Goal: Transaction & Acquisition: Purchase product/service

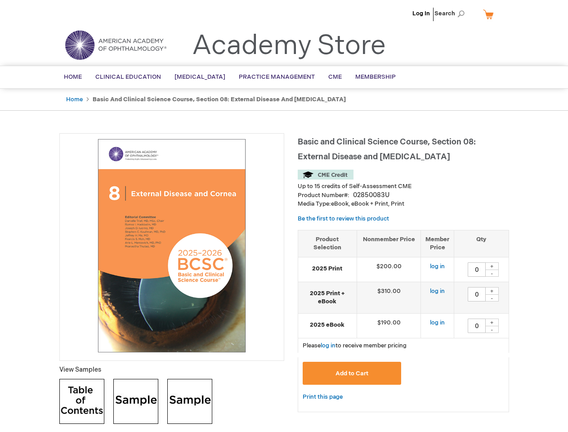
click at [284, 216] on div at bounding box center [171, 246] width 225 height 227
click at [452, 13] on span "Search" at bounding box center [451, 13] width 34 height 18
click at [403, 321] on td "$190.00" at bounding box center [388, 325] width 64 height 25
click at [492, 266] on div "+" at bounding box center [491, 266] width 13 height 8
click at [492, 273] on div "-" at bounding box center [491, 272] width 13 height 7
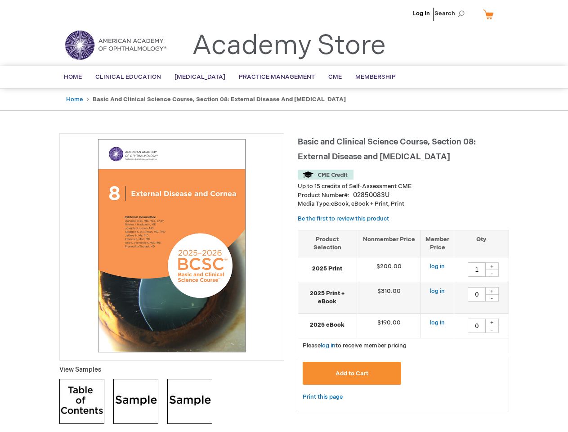
type input "0"
click at [492, 290] on div "+" at bounding box center [491, 291] width 13 height 8
click at [492, 298] on div "-" at bounding box center [491, 297] width 13 height 7
type input "0"
click at [492, 322] on div "+" at bounding box center [491, 322] width 13 height 8
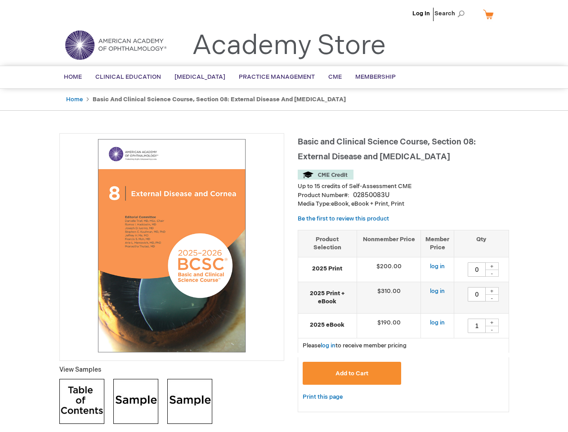
click at [492, 329] on div "-" at bounding box center [491, 328] width 13 height 7
type input "0"
